Goal: Contribute content

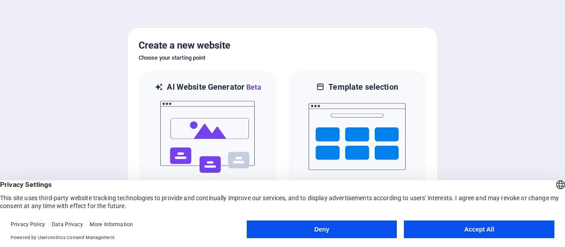
click at [476, 230] on button "Accept All" at bounding box center [479, 229] width 150 height 18
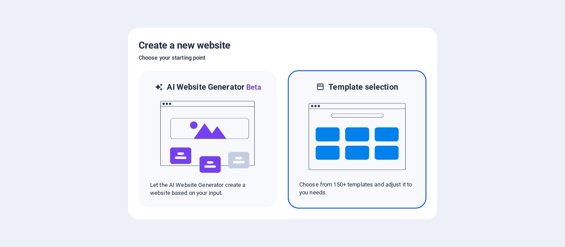
click at [349, 161] on img at bounding box center [356, 136] width 97 height 88
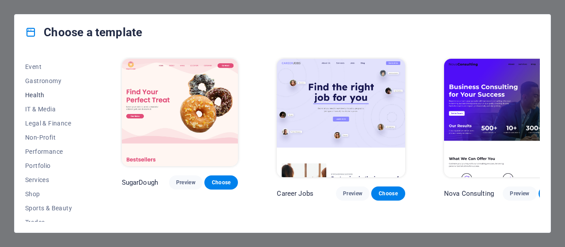
scroll to position [169, 0]
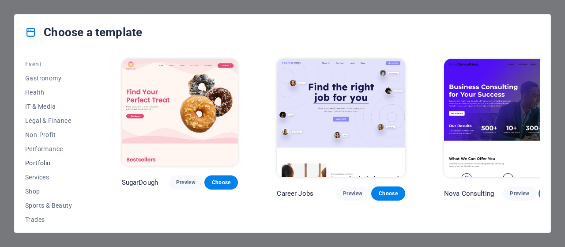
click at [41, 165] on span "Portfolio" at bounding box center [54, 162] width 58 height 7
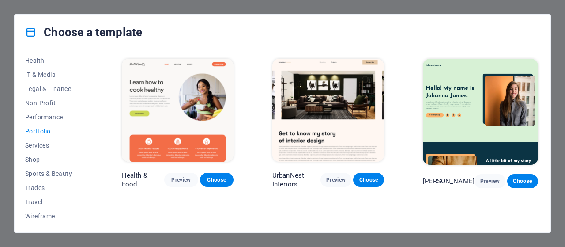
scroll to position [202, 0]
click at [37, 140] on button "Services" at bounding box center [54, 144] width 58 height 14
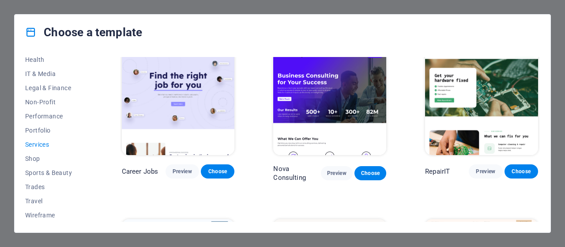
scroll to position [0, 0]
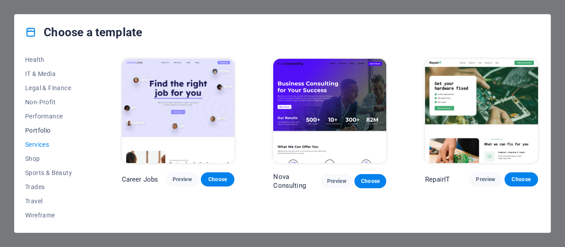
click at [38, 129] on span "Portfolio" at bounding box center [54, 130] width 58 height 7
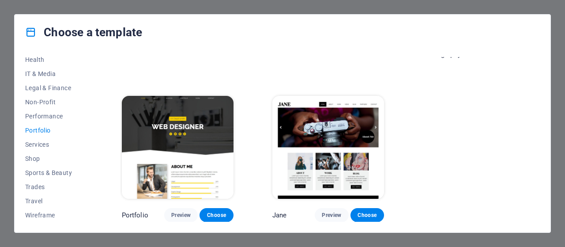
scroll to position [300, 0]
click at [181, 212] on span "Preview" at bounding box center [180, 214] width 19 height 7
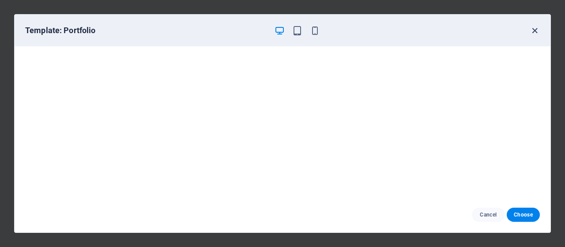
click at [535, 31] on icon "button" at bounding box center [534, 31] width 10 height 10
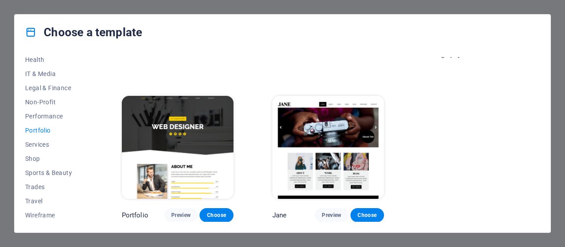
click at [7, 118] on div "Choose a template All Templates My Templates New Trending Landingpage Multipage…" at bounding box center [282, 123] width 565 height 247
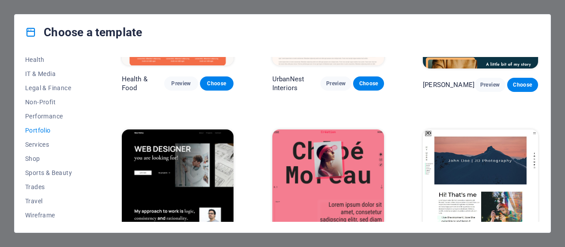
scroll to position [88, 0]
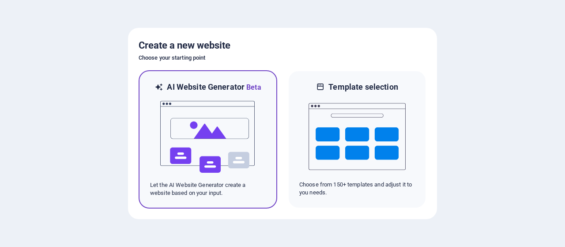
click at [225, 150] on img at bounding box center [207, 137] width 97 height 88
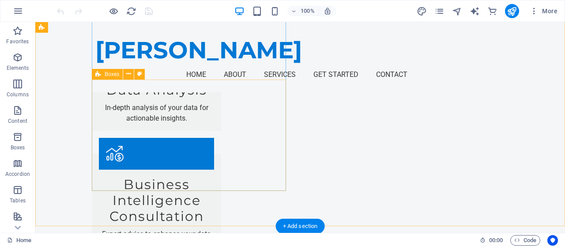
scroll to position [1081, 0]
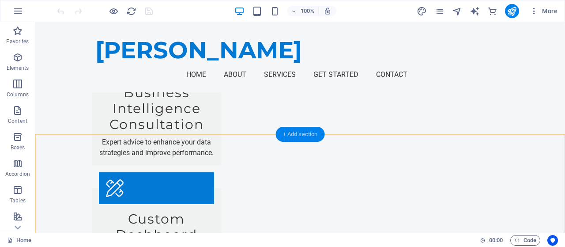
click at [295, 131] on div "+ Add section" at bounding box center [300, 134] width 49 height 15
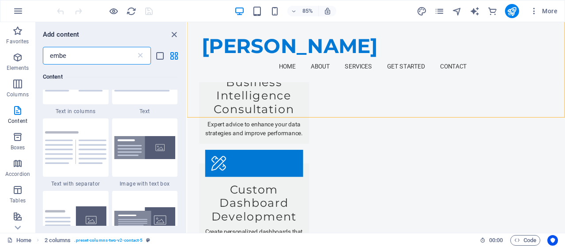
scroll to position [0, 0]
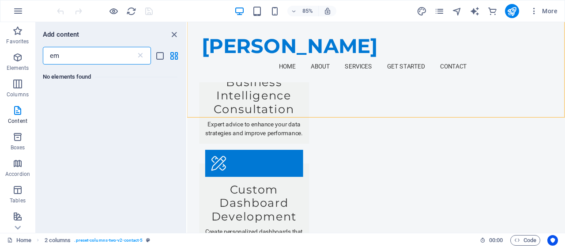
type input "e"
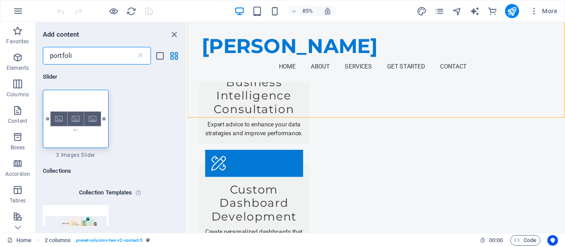
type input "portfolio"
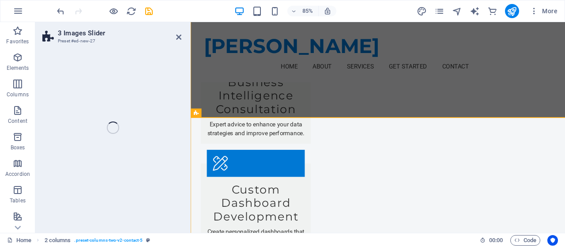
select select "rem"
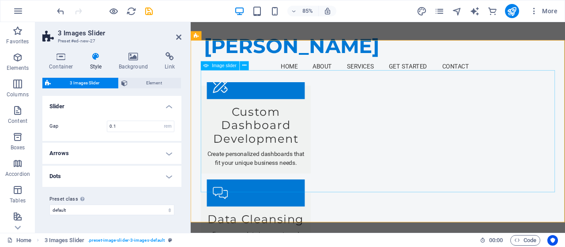
scroll to position [1183, 0]
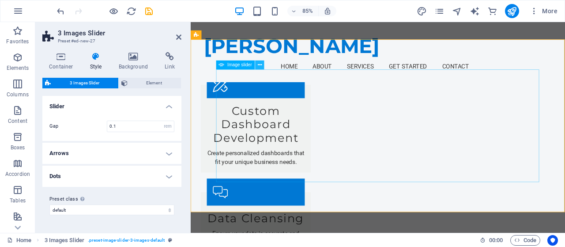
click at [262, 64] on button at bounding box center [259, 64] width 9 height 9
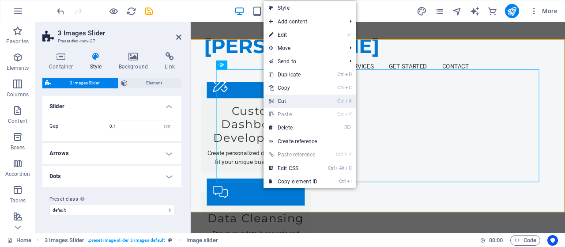
click at [296, 101] on link "Ctrl X Cut" at bounding box center [292, 100] width 59 height 13
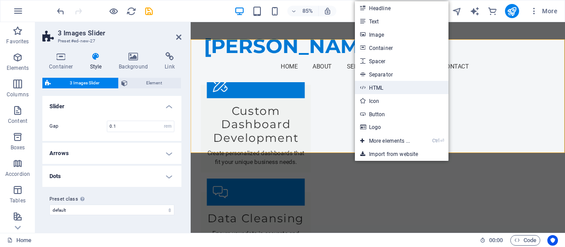
click at [400, 87] on link "HTML" at bounding box center [402, 87] width 94 height 13
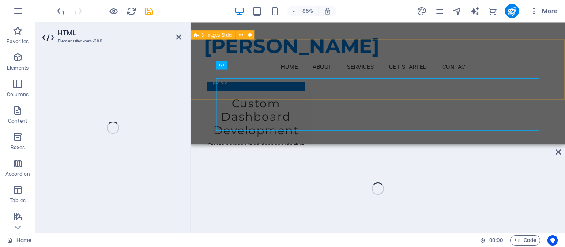
scroll to position [1173, 0]
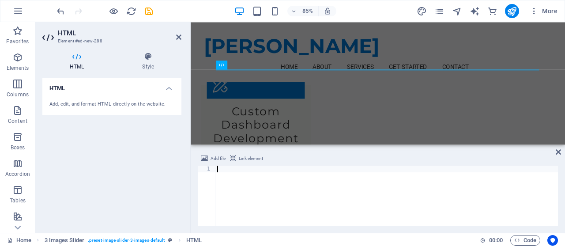
click at [269, 187] on div at bounding box center [386, 201] width 342 height 73
click at [237, 159] on button "Link element" at bounding box center [246, 158] width 36 height 11
click at [248, 186] on div at bounding box center [386, 201] width 342 height 73
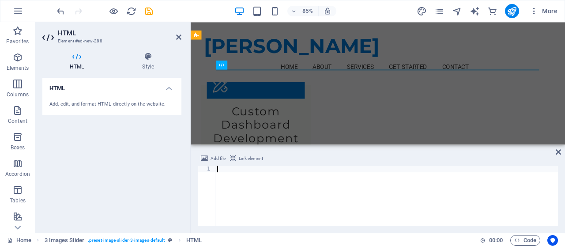
paste textarea "<iframe title="Ore Flow Safety Performance" width="1140" height="541.25" src="[…"
type textarea "<iframe title="Ore Flow Safety Performance" width="1140" height="541.25" src="[…"
click at [557, 150] on icon at bounding box center [557, 151] width 5 height 7
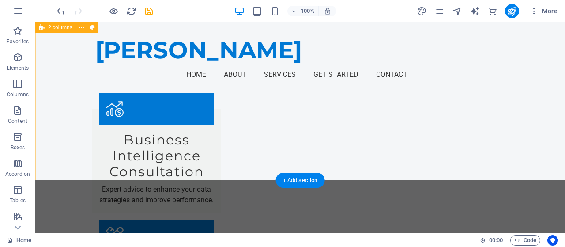
scroll to position [1036, 0]
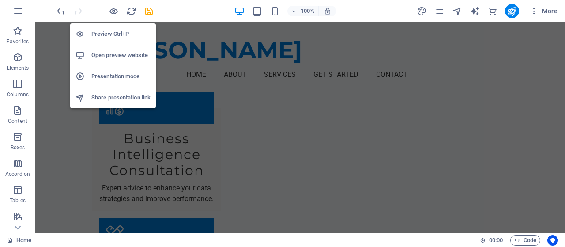
click at [119, 38] on h6 "Preview Ctrl+P" at bounding box center [120, 34] width 59 height 11
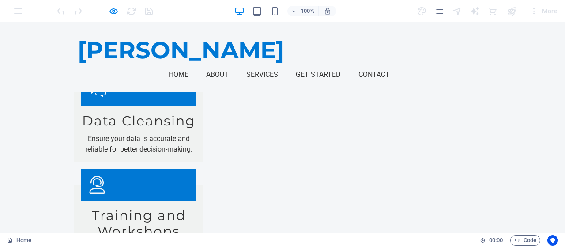
scroll to position [1256, 0]
